Goal: Information Seeking & Learning: Learn about a topic

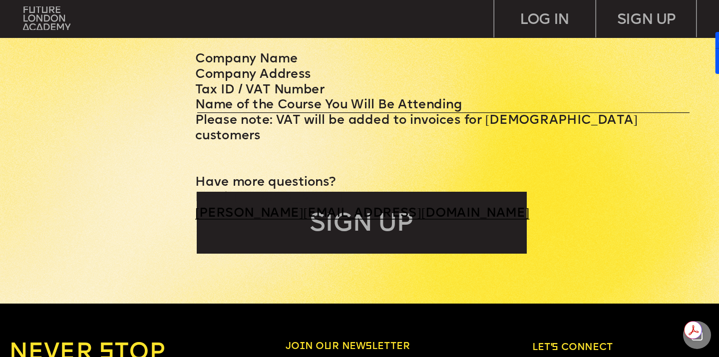
scroll to position [4220, 0]
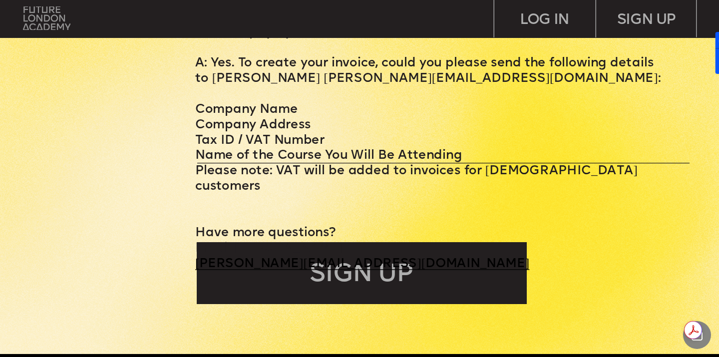
click at [45, 14] on img at bounding box center [46, 18] width 47 height 24
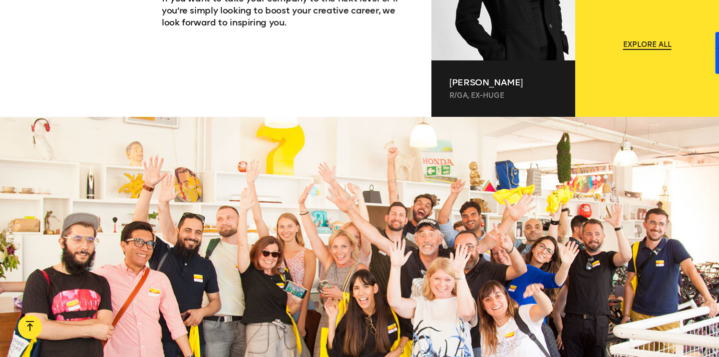
scroll to position [858, 0]
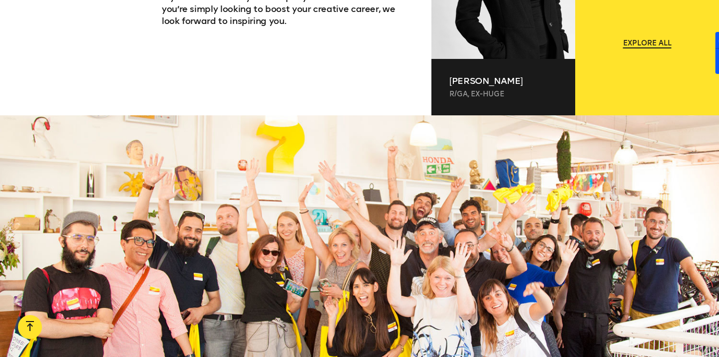
click at [648, 42] on span "Explore all" at bounding box center [647, 43] width 48 height 10
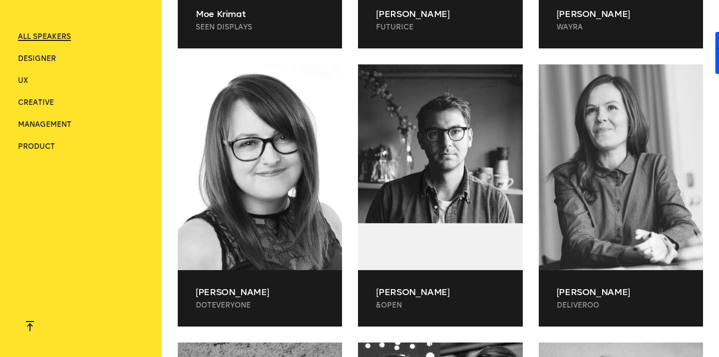
scroll to position [5638, 0]
